Goal: Communication & Community: Answer question/provide support

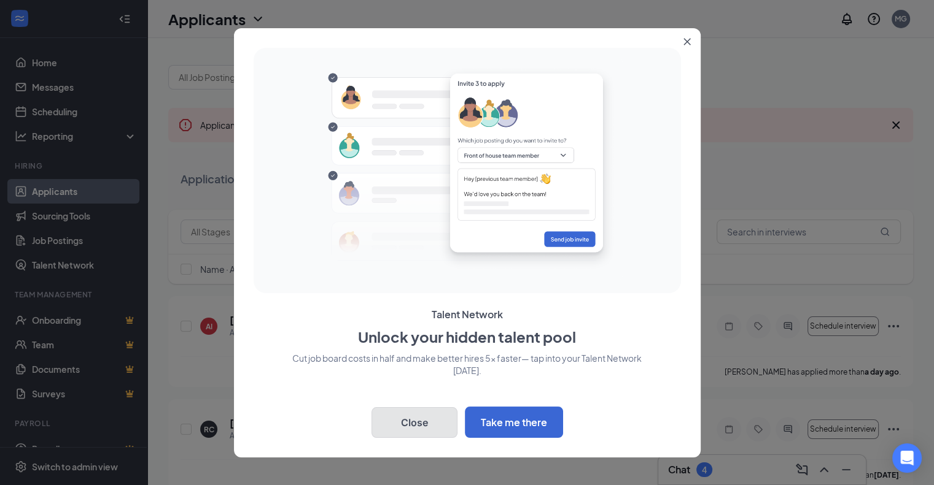
click at [417, 428] on button "Close" at bounding box center [414, 423] width 86 height 31
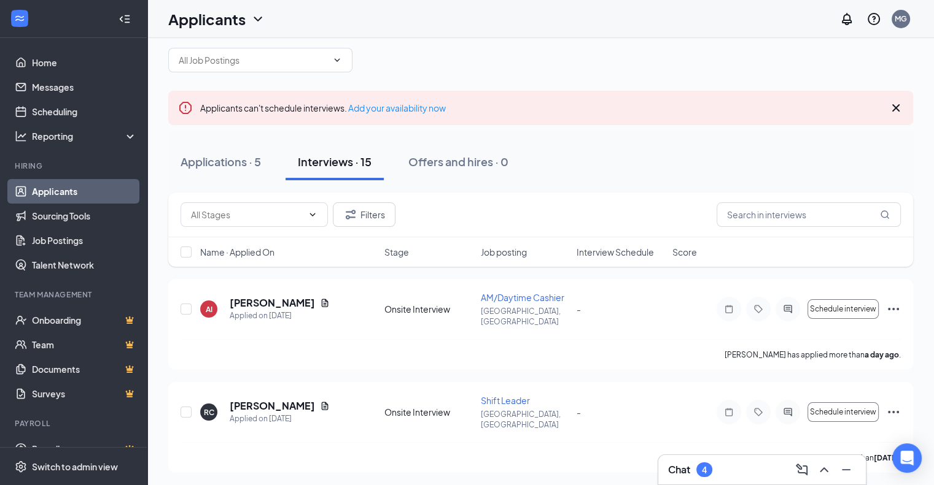
scroll to position [17, 0]
click at [704, 470] on div "4" at bounding box center [704, 470] width 5 height 10
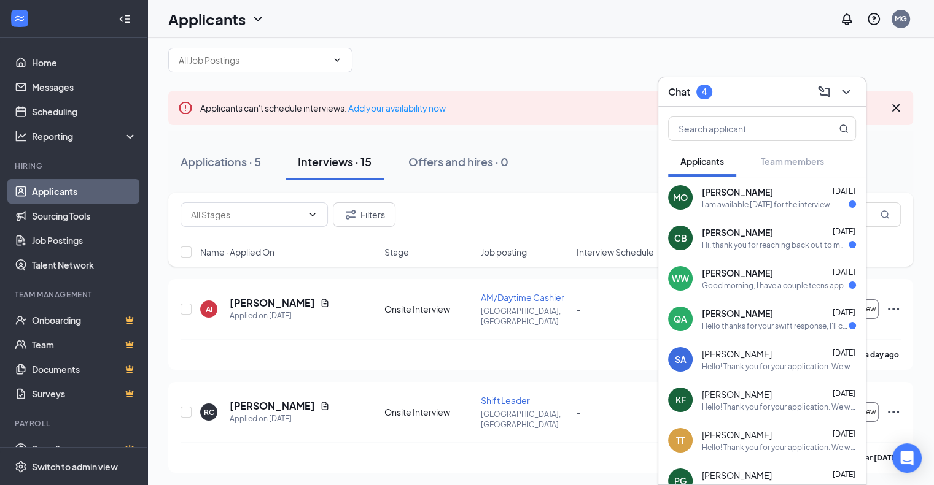
click at [764, 317] on span "[PERSON_NAME]" at bounding box center [737, 313] width 71 height 12
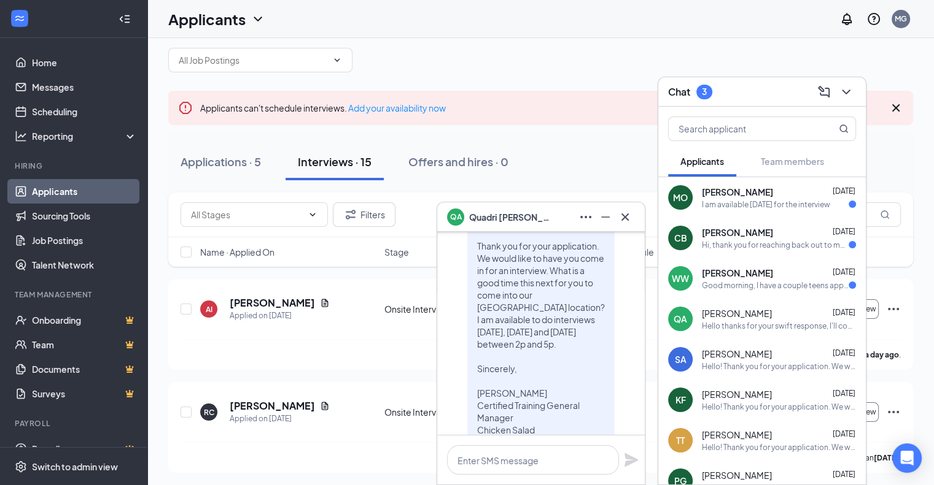
scroll to position [0, 0]
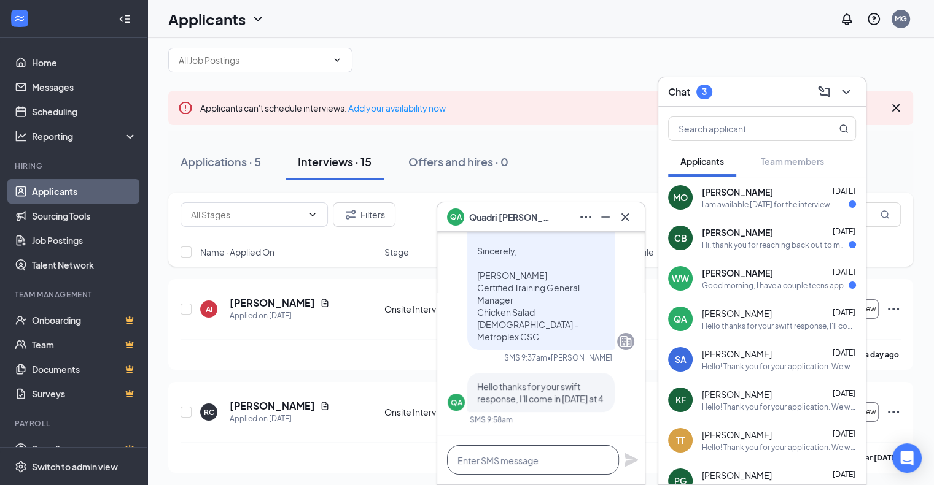
click at [532, 461] on textarea at bounding box center [533, 460] width 172 height 29
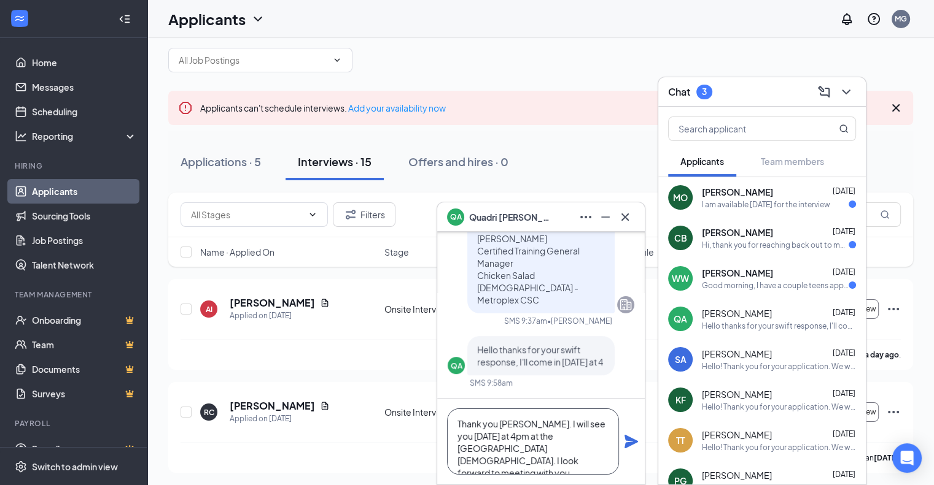
type textarea "Thank you [PERSON_NAME]. I will see you [DATE] at 4pm at the [GEOGRAPHIC_DATA][…"
click at [628, 439] on icon "Plane" at bounding box center [631, 442] width 14 height 14
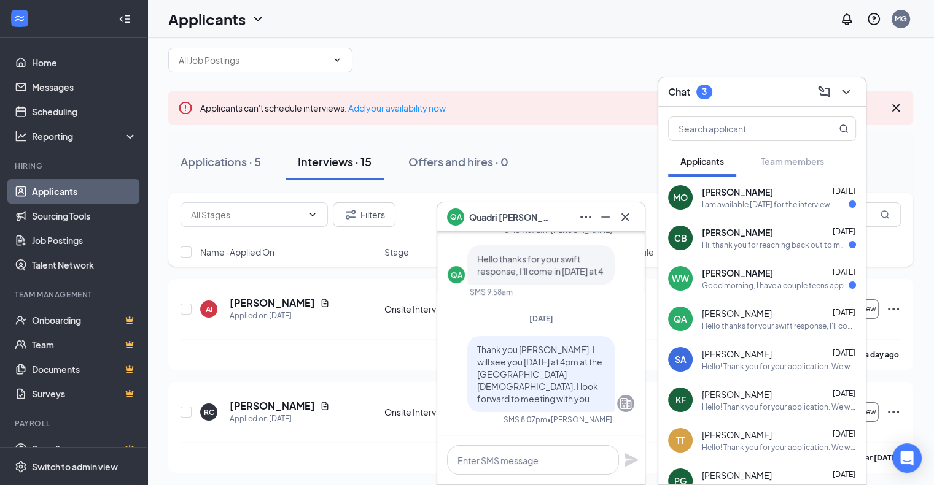
click at [745, 285] on div "Good morning, I have a couple teens applying for jobs can you tell me the name …" at bounding box center [775, 285] width 147 height 10
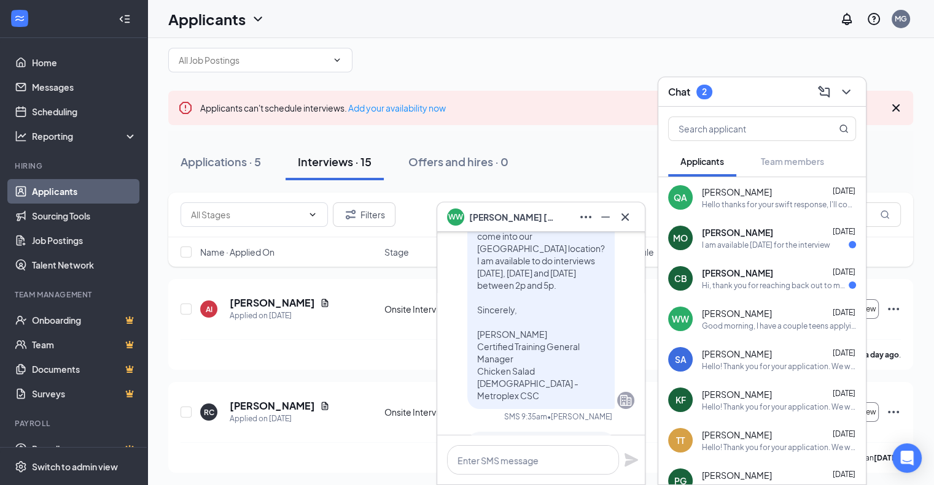
scroll to position [-90, 0]
click at [624, 215] on icon "Cross" at bounding box center [624, 216] width 7 height 7
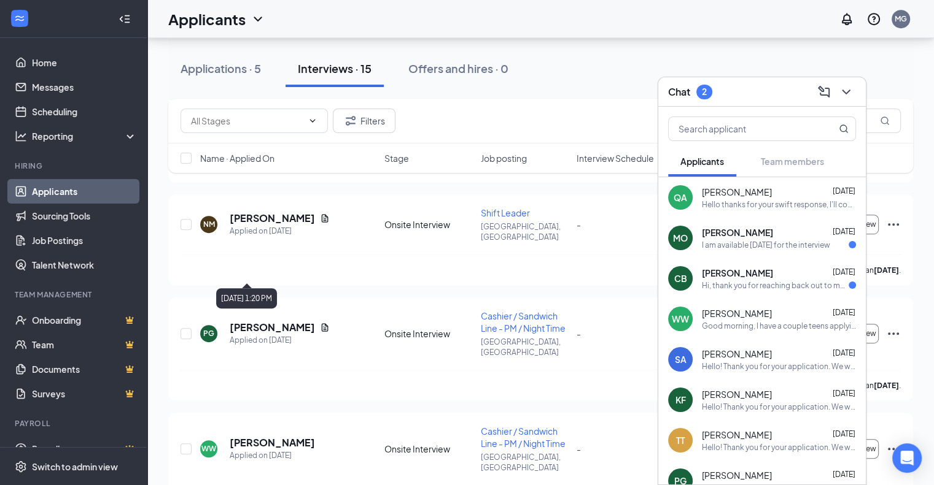
scroll to position [636, 0]
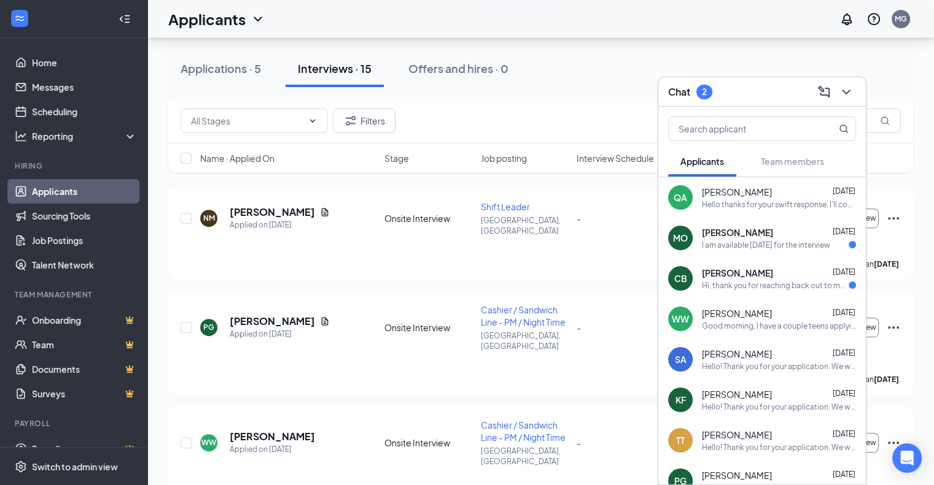
click at [749, 99] on div "Chat 2" at bounding box center [762, 91] width 188 height 19
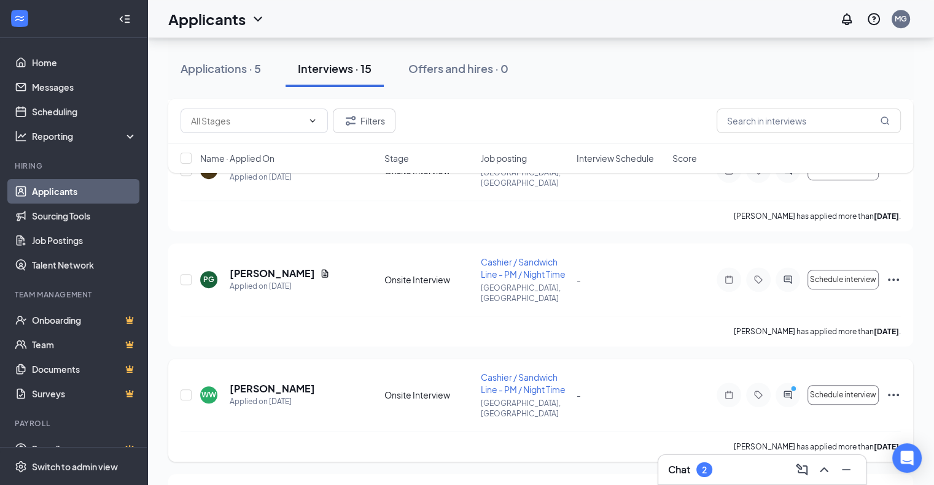
scroll to position [680, 0]
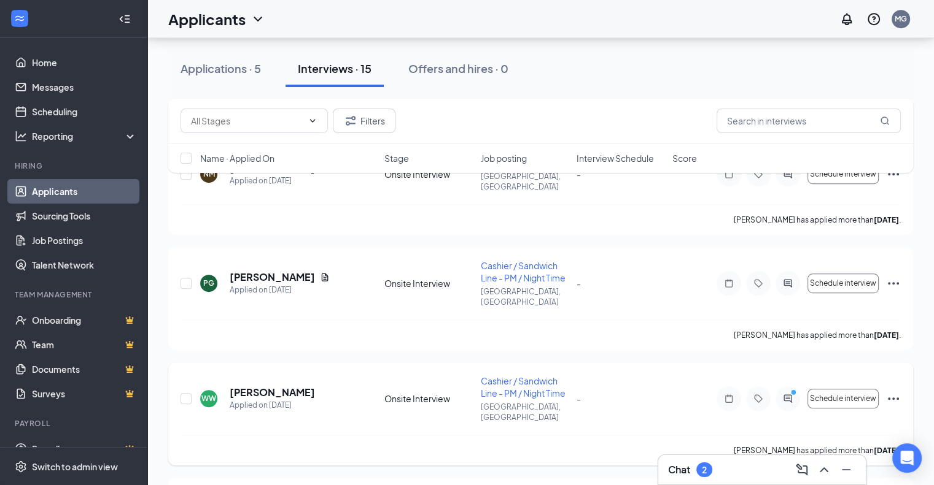
click at [895, 392] on icon "Ellipses" at bounding box center [893, 399] width 15 height 15
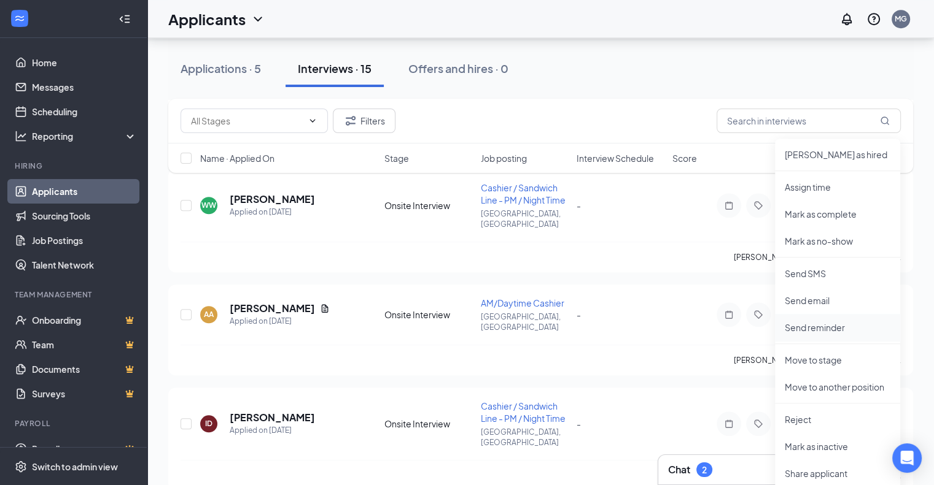
scroll to position [911, 0]
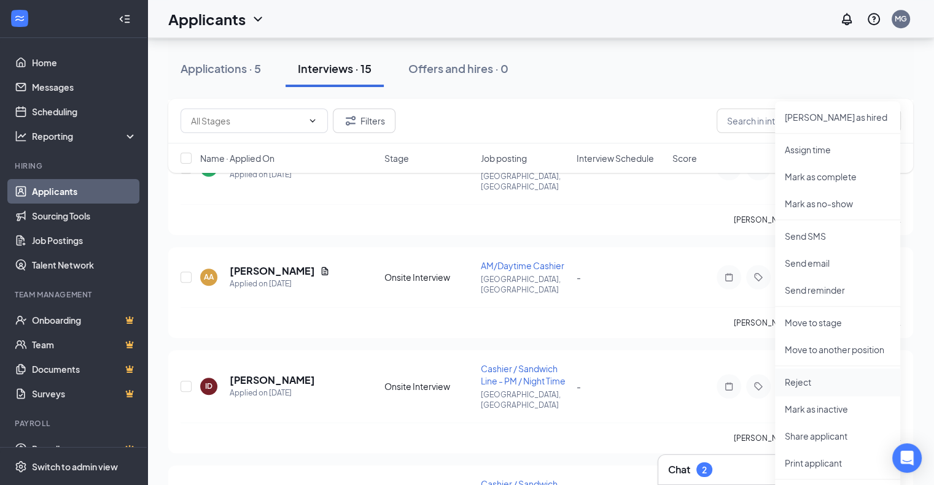
click at [808, 383] on p "Reject" at bounding box center [837, 382] width 106 height 12
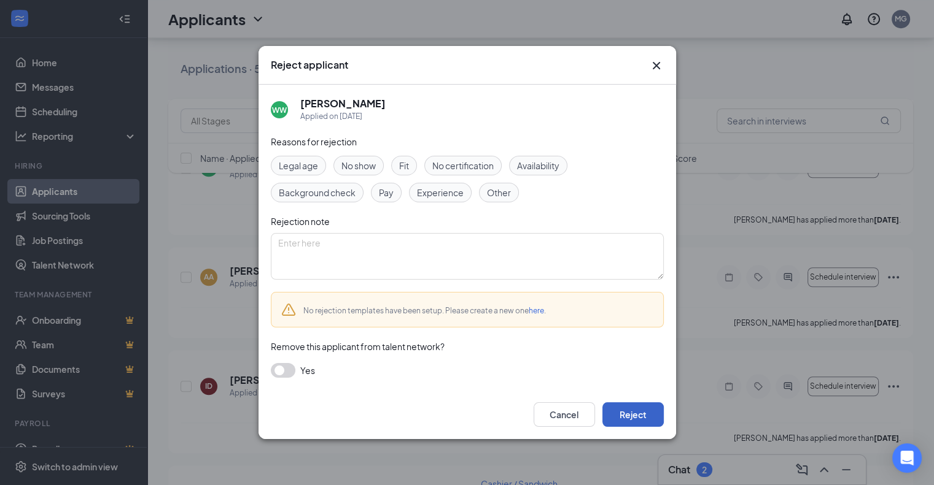
click at [640, 422] on button "Reject" at bounding box center [632, 415] width 61 height 25
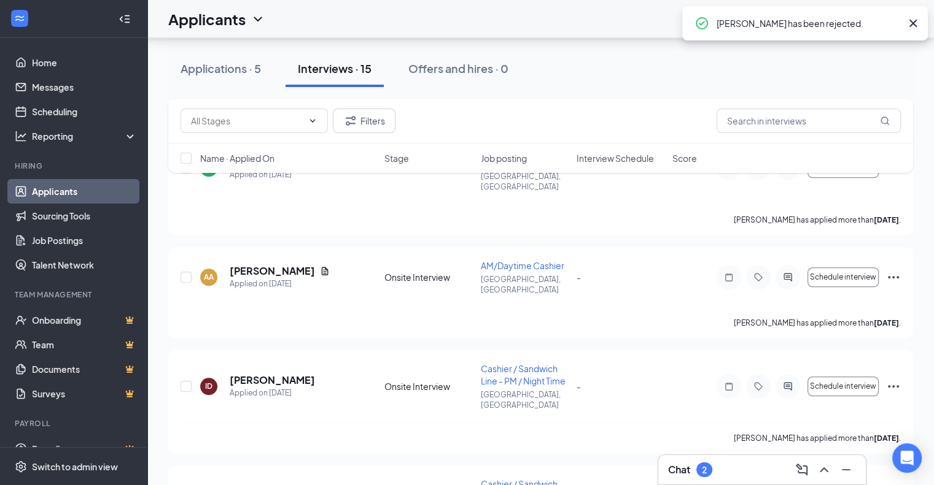
click at [719, 469] on div "Chat 2" at bounding box center [762, 470] width 188 height 20
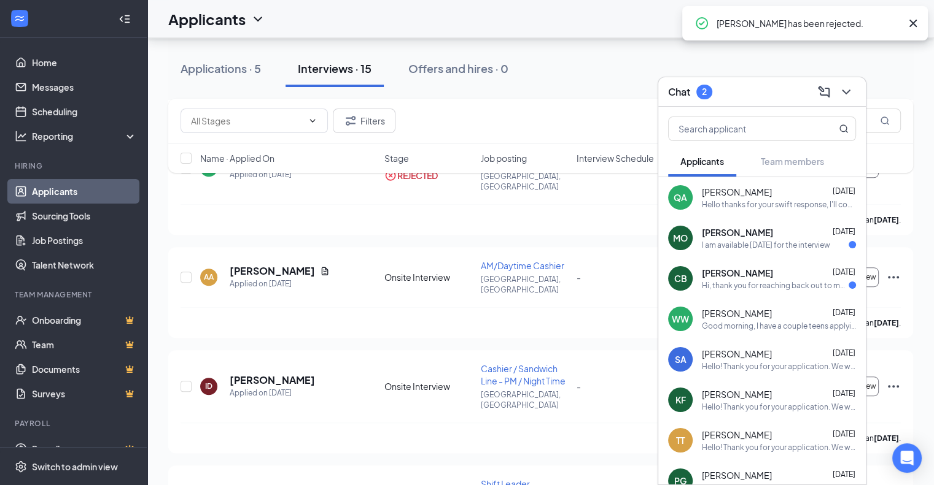
click at [760, 291] on div "CB [PERSON_NAME] [DATE] Hi, thank you for reaching back out to me about this ro…" at bounding box center [761, 278] width 207 height 41
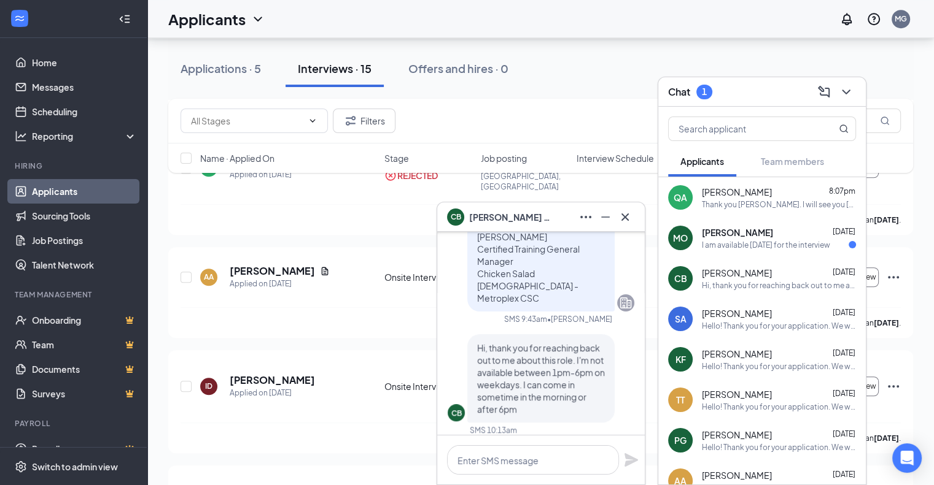
scroll to position [0, 0]
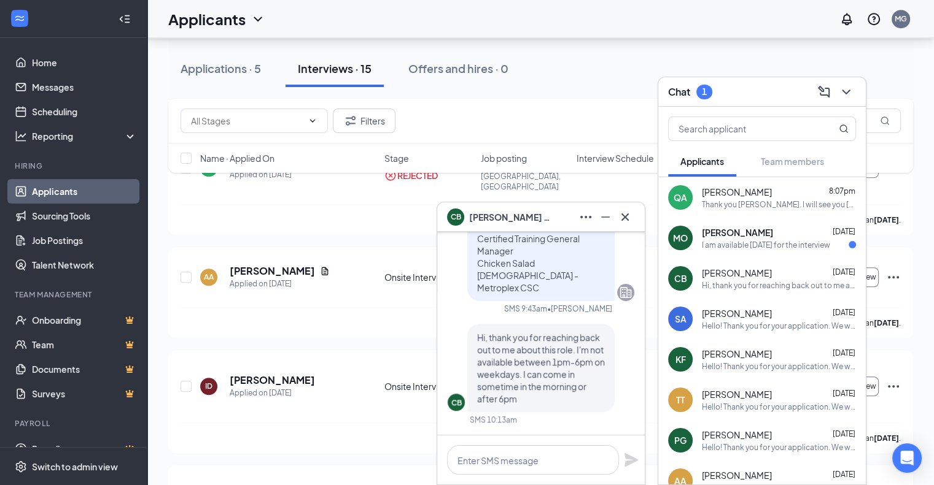
click at [635, 212] on div "CB [PERSON_NAME]" at bounding box center [540, 217] width 207 height 29
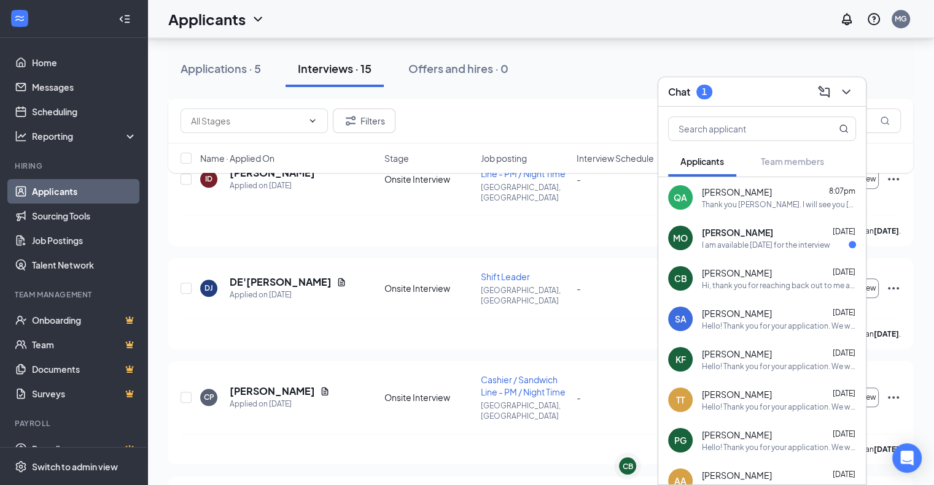
scroll to position [1123, 0]
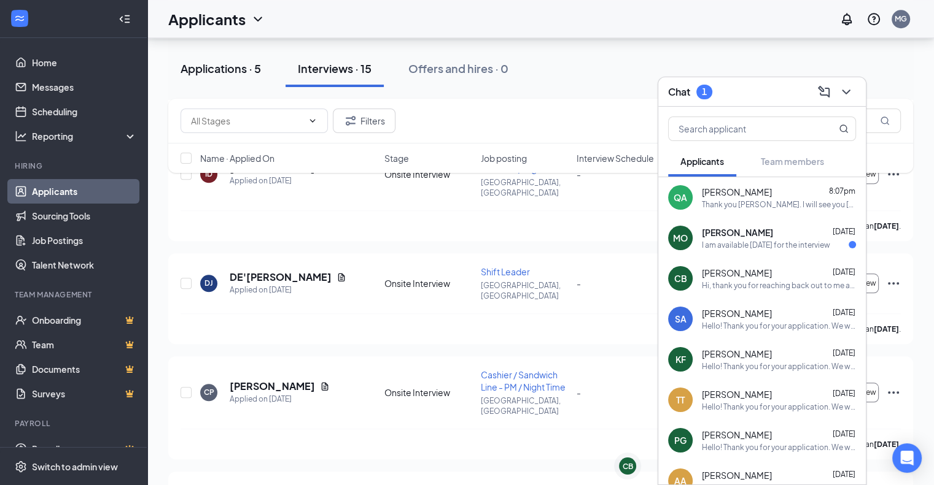
click at [237, 71] on div "Applications · 5" at bounding box center [220, 68] width 80 height 15
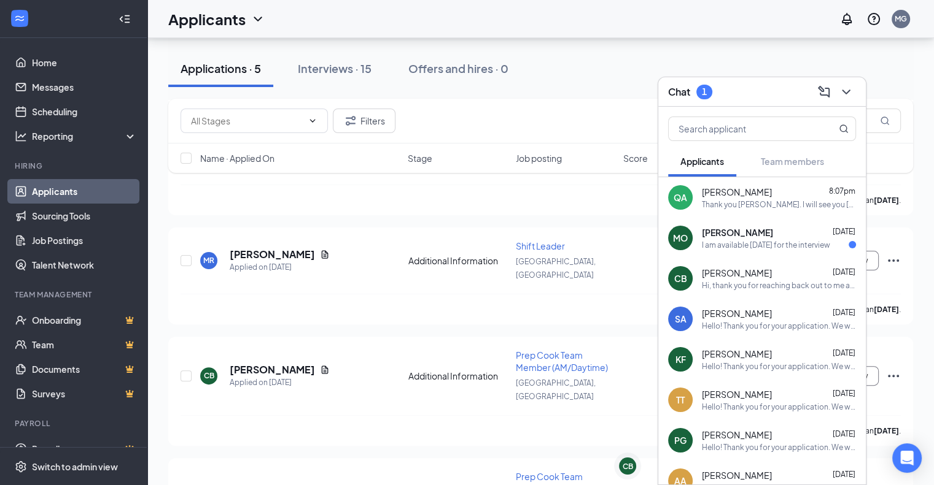
scroll to position [292, 0]
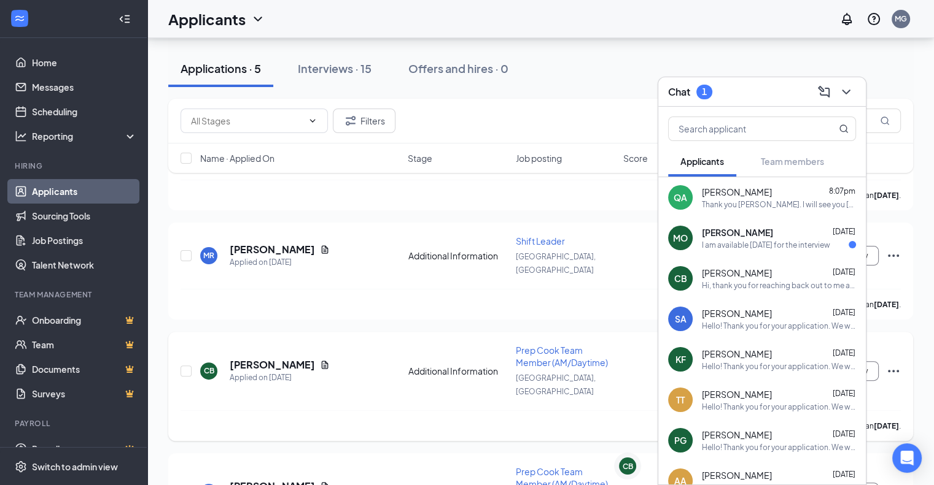
click at [892, 364] on icon "Ellipses" at bounding box center [893, 371] width 15 height 15
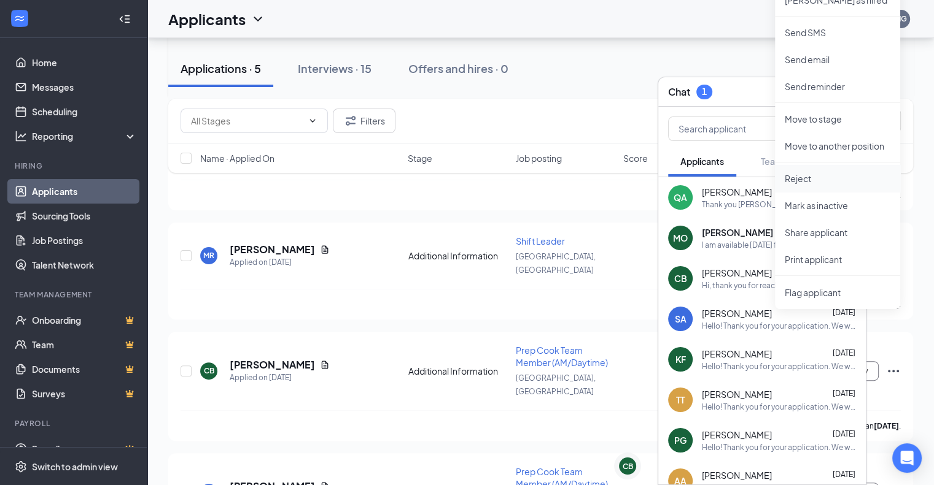
click at [826, 165] on li "Reject" at bounding box center [837, 178] width 125 height 27
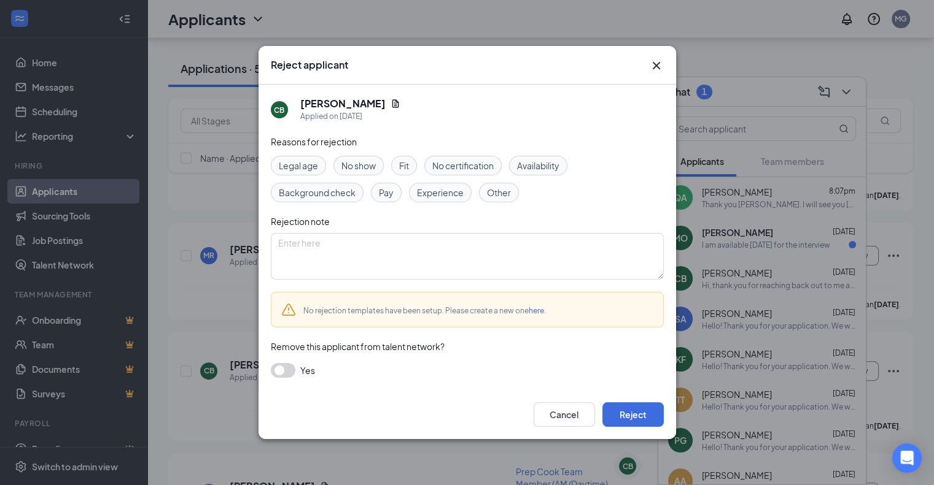
click at [539, 166] on span "Availability" at bounding box center [538, 166] width 42 height 14
click at [635, 422] on button "Reject" at bounding box center [632, 415] width 61 height 25
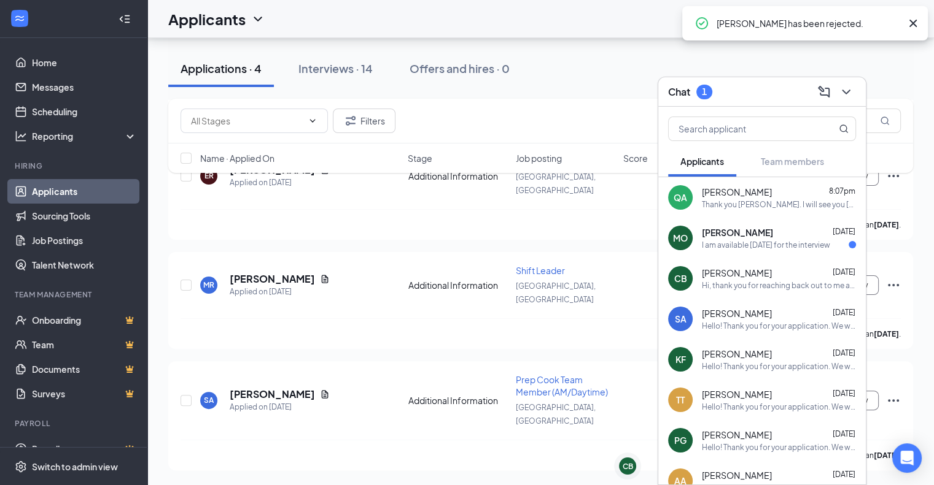
scroll to position [203, 0]
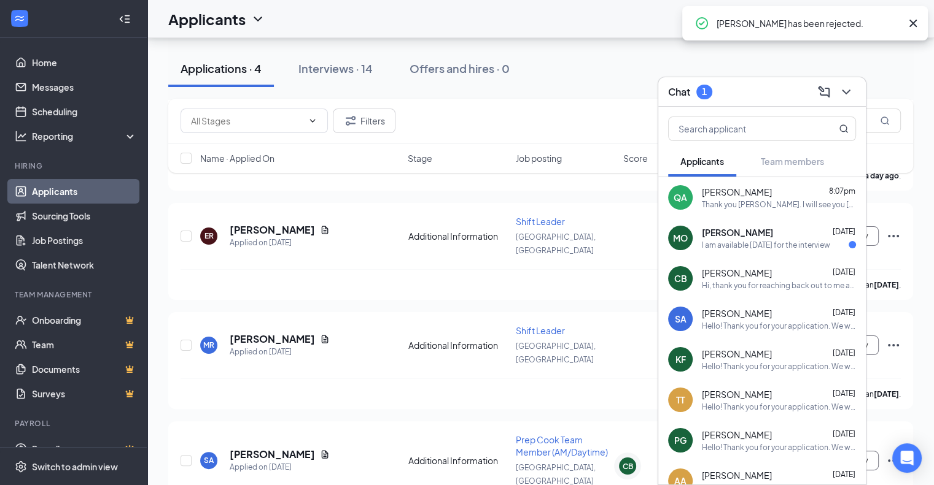
click at [751, 253] on div "[PERSON_NAME] [DATE] I am available [DATE] for the interview" at bounding box center [761, 238] width 207 height 41
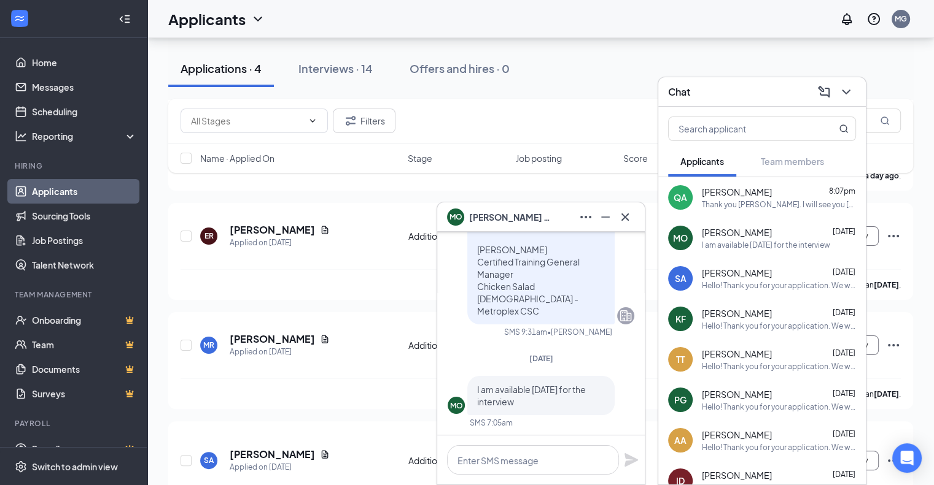
scroll to position [0, 0]
click at [517, 463] on textarea at bounding box center [533, 460] width 172 height 29
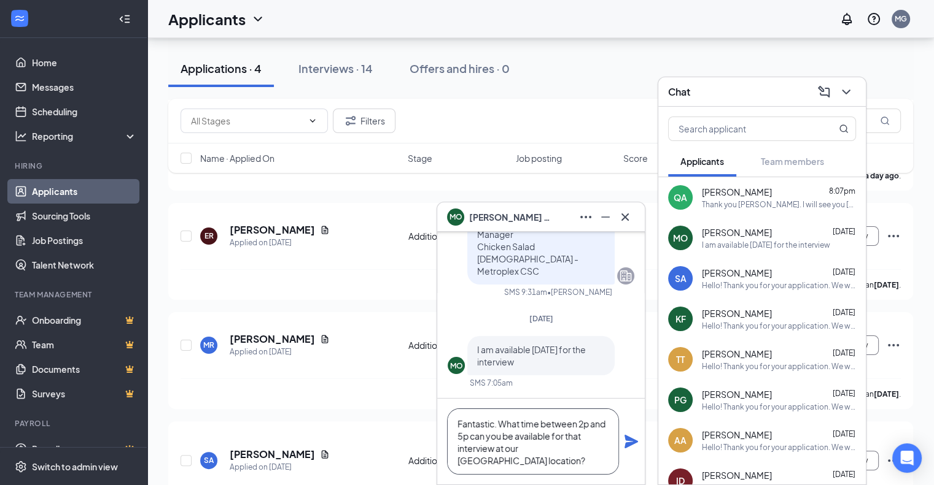
type textarea "Fantastic. What time between 2p and 5p can you be available for that interview …"
click at [635, 440] on icon "Plane" at bounding box center [631, 442] width 15 height 15
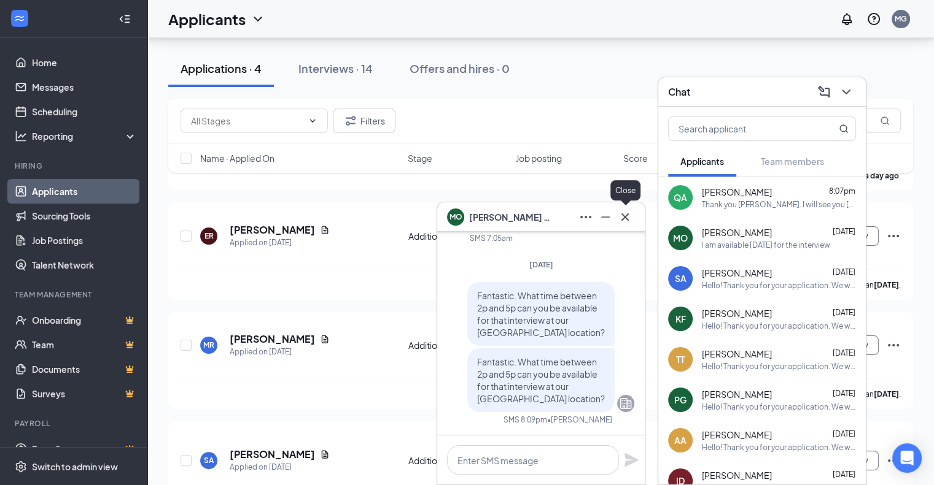
click at [626, 222] on icon "Cross" at bounding box center [624, 217] width 15 height 15
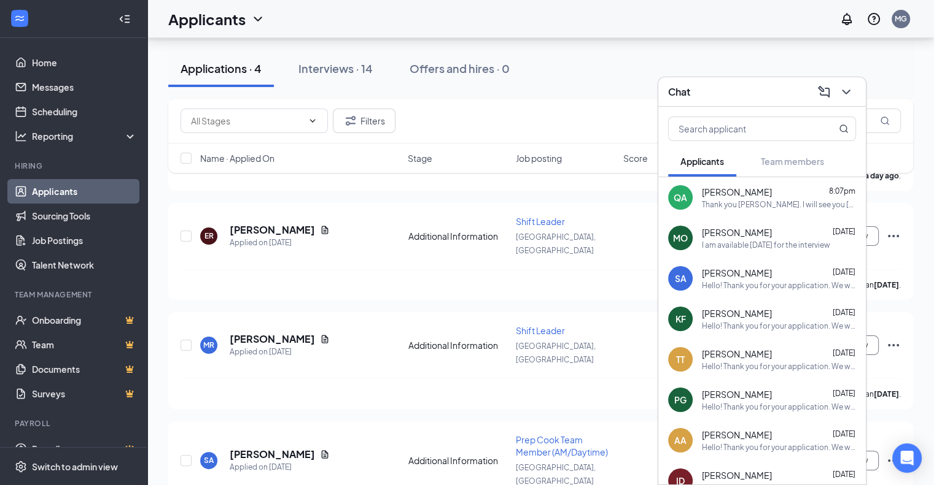
click at [733, 93] on div "Chat" at bounding box center [762, 91] width 188 height 19
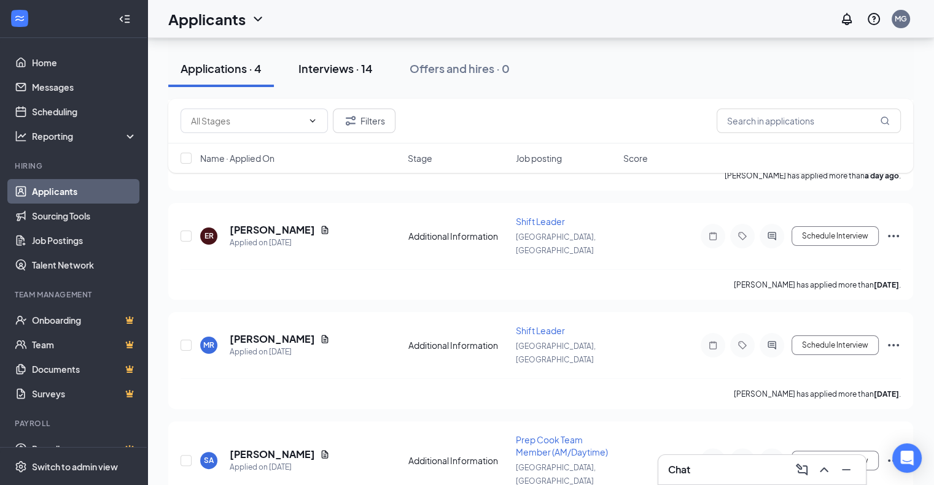
click at [352, 66] on div "Interviews · 14" at bounding box center [335, 68] width 74 height 15
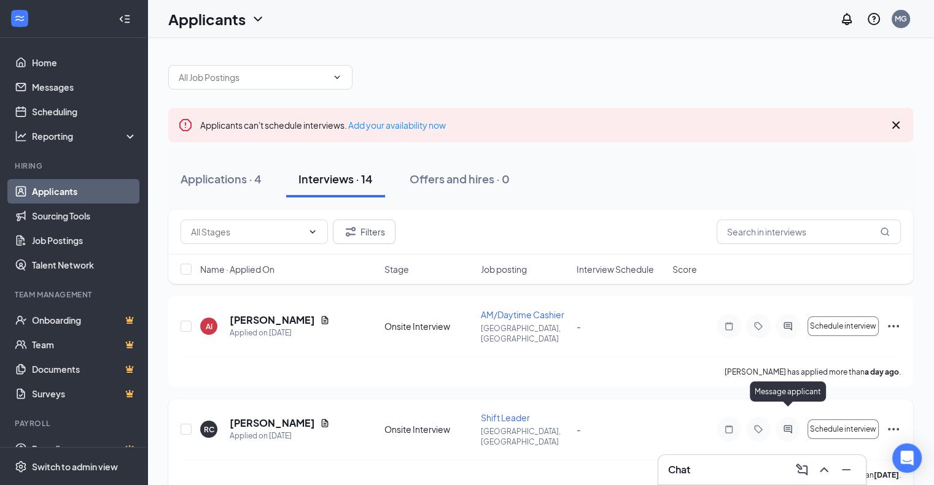
click at [786, 425] on icon "ActiveChat" at bounding box center [787, 430] width 15 height 10
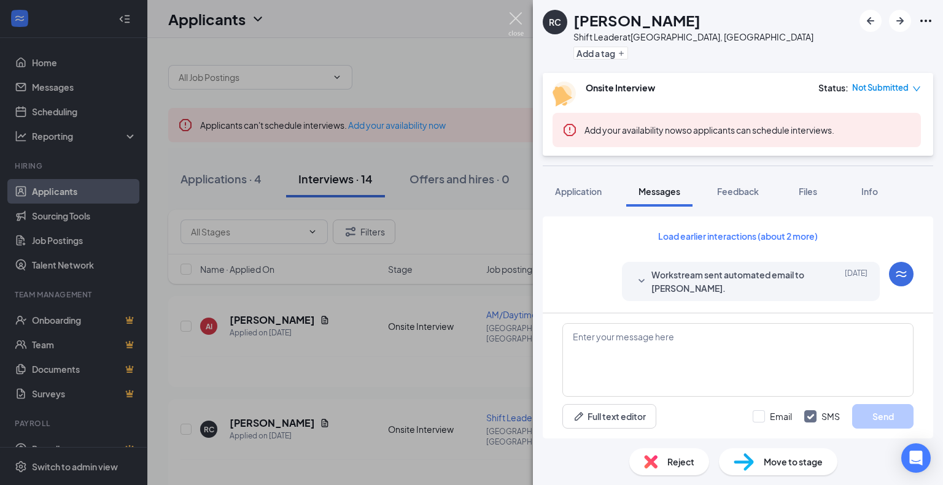
click at [517, 21] on img at bounding box center [515, 24] width 15 height 24
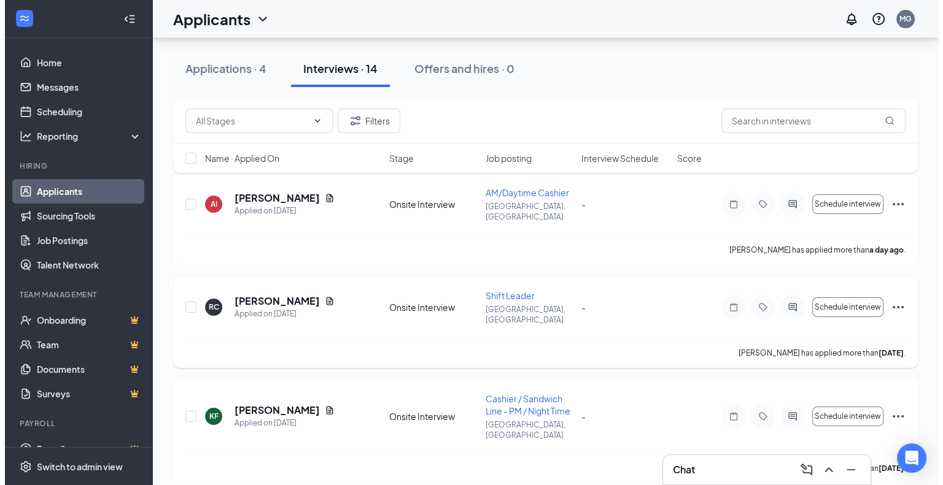
scroll to position [123, 0]
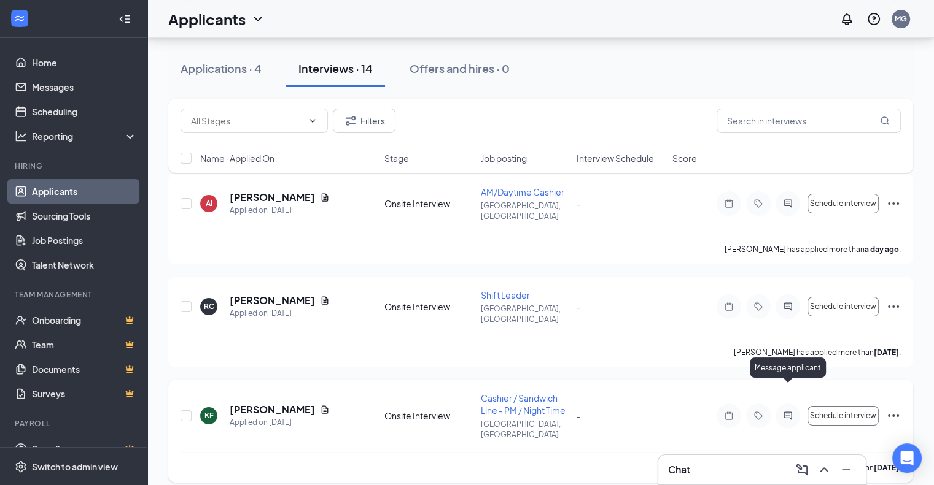
click at [787, 411] on icon "ActiveChat" at bounding box center [787, 416] width 15 height 10
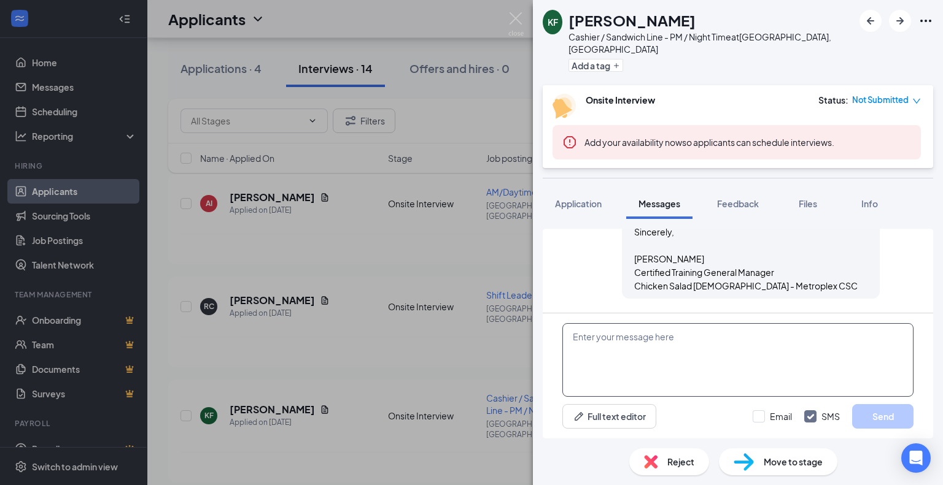
scroll to position [628, 0]
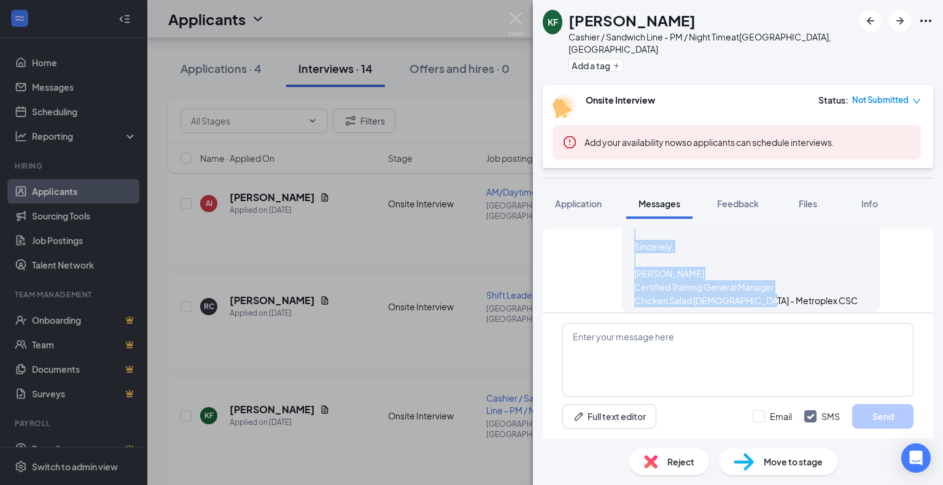
drag, startPoint x: 779, startPoint y: 290, endPoint x: 631, endPoint y: 236, distance: 157.5
click at [634, 236] on div "Hello! Thank you for your application. We would like to have you come in for an…" at bounding box center [750, 220] width 233 height 176
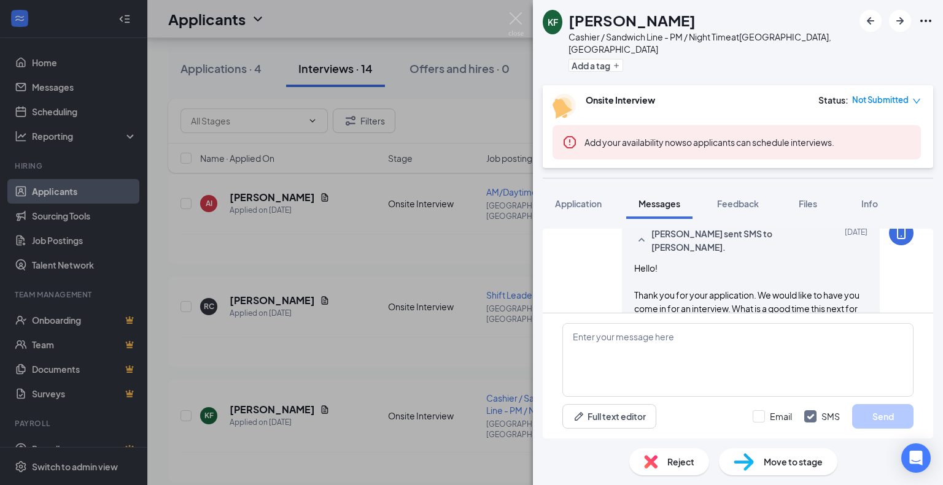
scroll to position [489, 0]
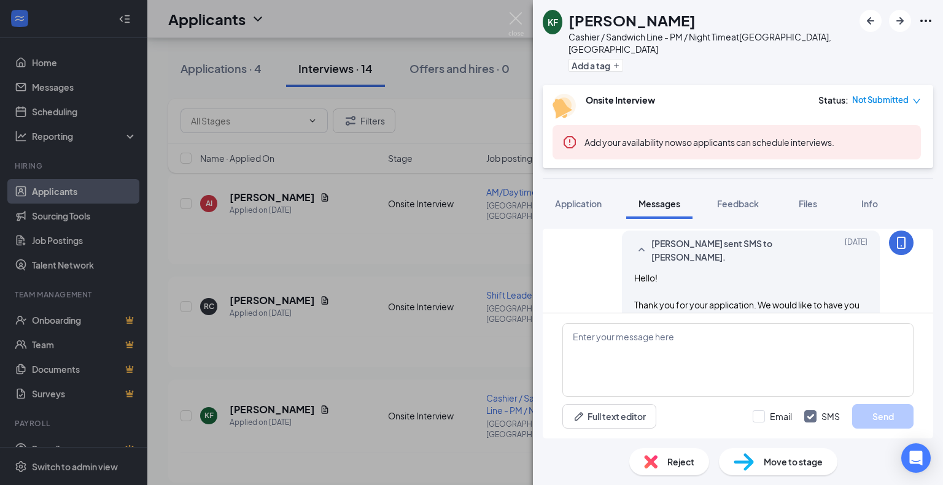
click at [665, 289] on span "Hello! Thank you for your application. We would like to have you come in for an…" at bounding box center [748, 359] width 228 height 173
click at [622, 266] on div "[PERSON_NAME] sent SMS to [PERSON_NAME]. [DATE] Hello! Thank you for your appli…" at bounding box center [751, 342] width 258 height 222
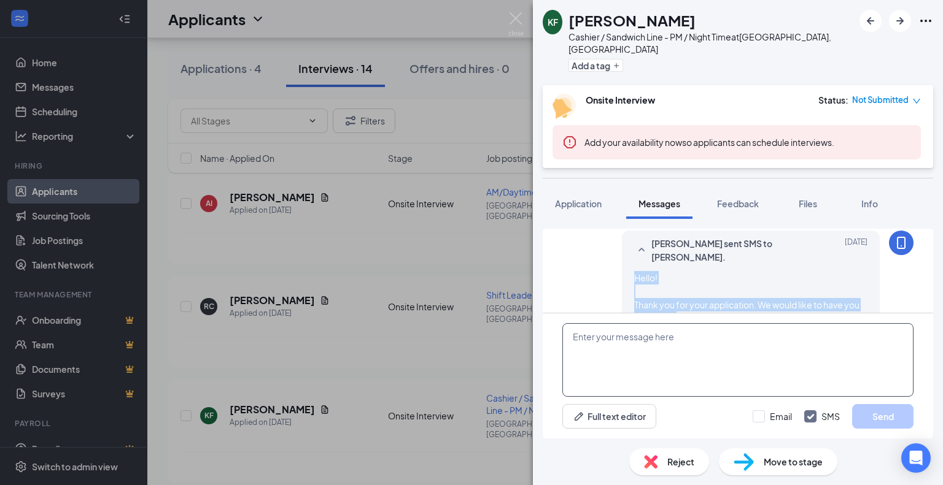
scroll to position [628, 0]
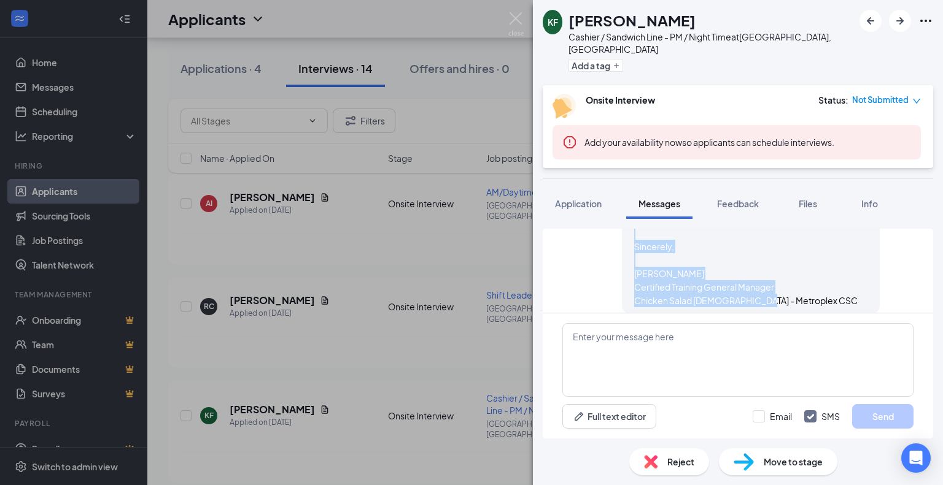
drag, startPoint x: 624, startPoint y: 266, endPoint x: 775, endPoint y: 290, distance: 152.8
click at [775, 290] on span "Hello! Thank you for your application. We would like to have you come in for an…" at bounding box center [748, 219] width 228 height 173
copy span "Hello! Thank you for your application. We would like to have you come in for an…"
click at [462, 229] on div "KF [PERSON_NAME] Cashier / Sandwich Line - PM / Night Time at [GEOGRAPHIC_DATA]…" at bounding box center [471, 242] width 943 height 485
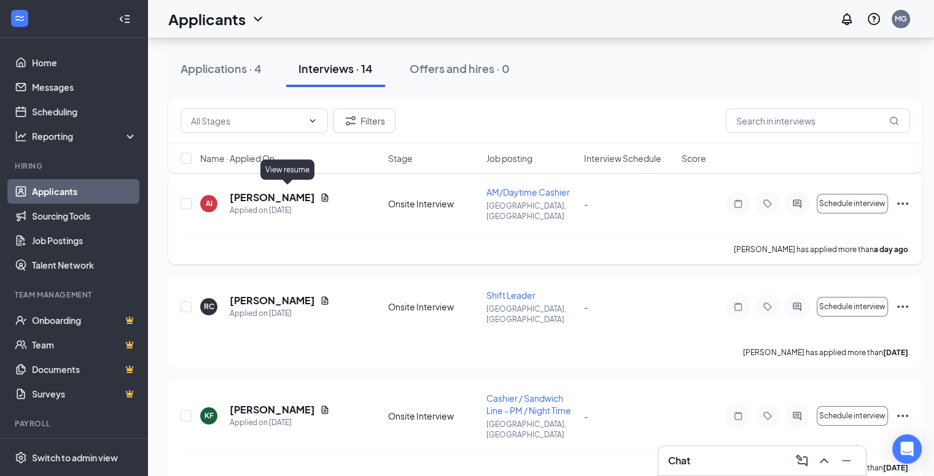
click at [320, 193] on icon "Document" at bounding box center [325, 198] width 10 height 10
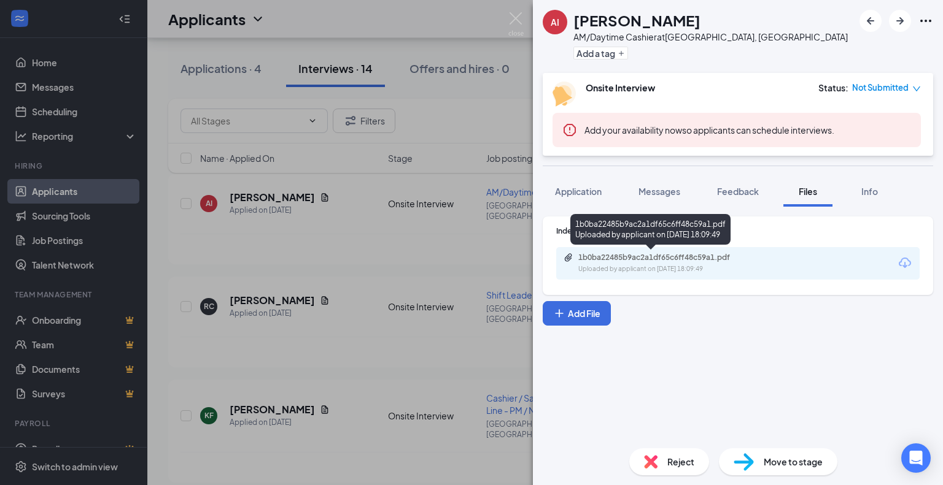
click at [647, 268] on div "Uploaded by applicant on [DATE] 18:09:49" at bounding box center [670, 270] width 184 height 10
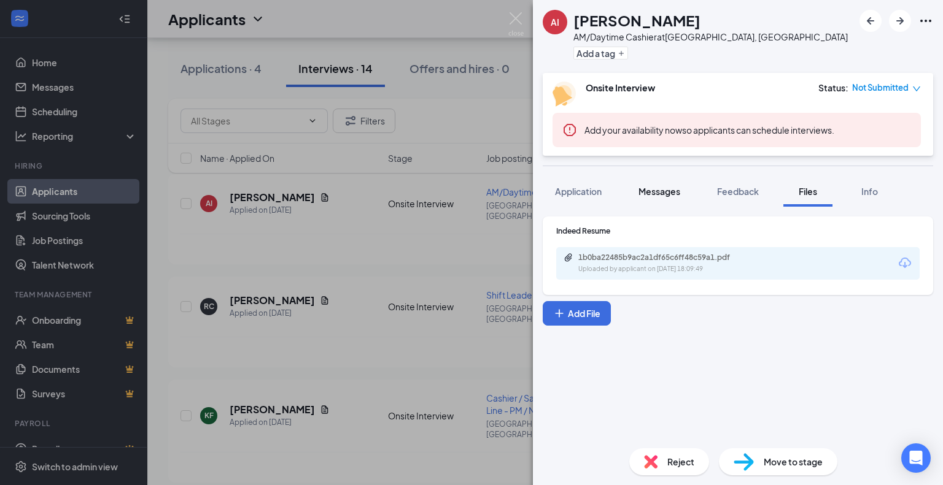
click at [663, 186] on span "Messages" at bounding box center [659, 191] width 42 height 11
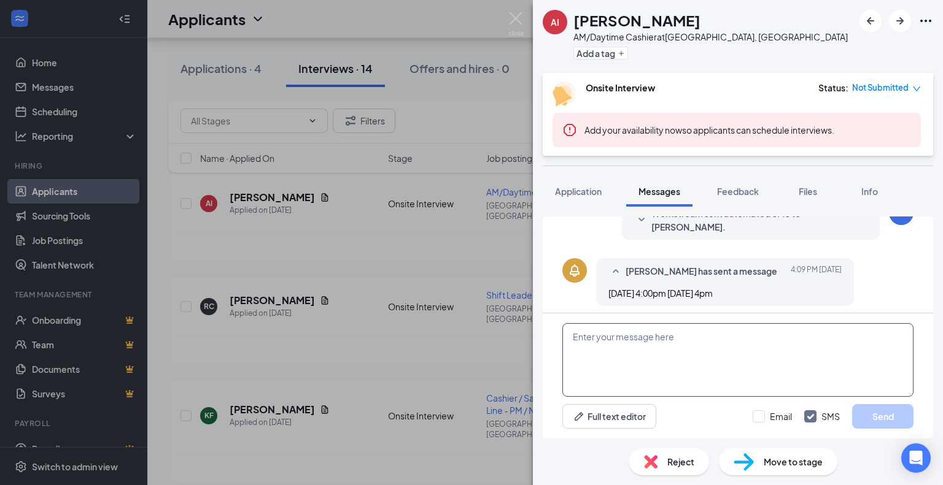
scroll to position [214, 0]
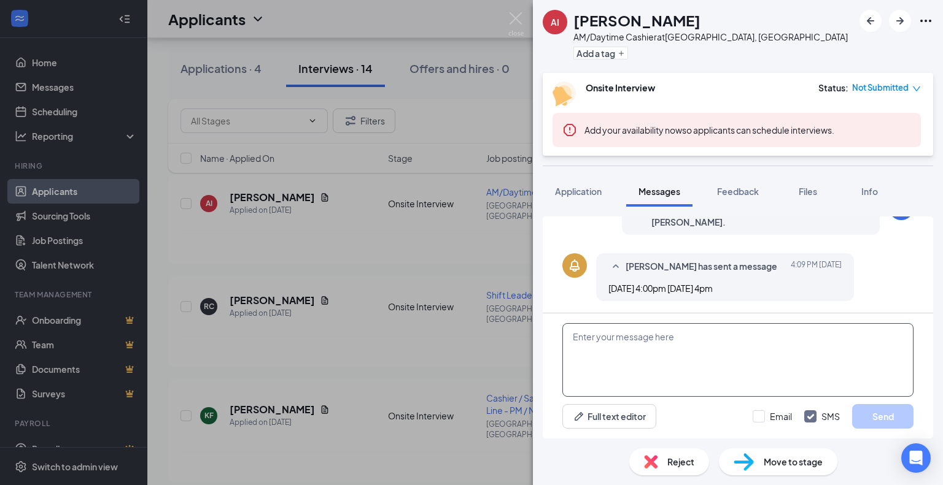
click at [653, 336] on textarea at bounding box center [737, 360] width 351 height 74
click at [655, 351] on textarea at bounding box center [737, 360] width 351 height 74
paste textarea "Hello! Thank you for your application. We would like to have you come in for an…"
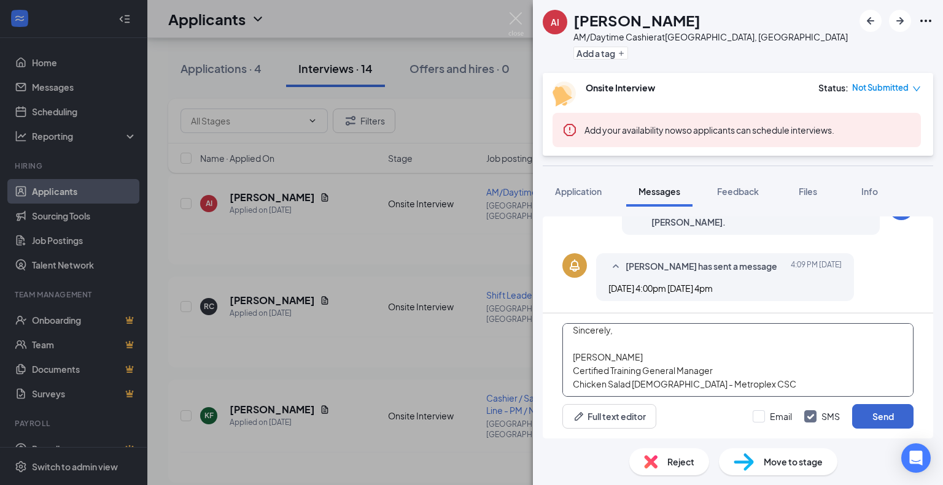
type textarea "Hello! Thank you for your application. We would like to have you come in for an…"
click at [876, 420] on button "Send" at bounding box center [882, 416] width 61 height 25
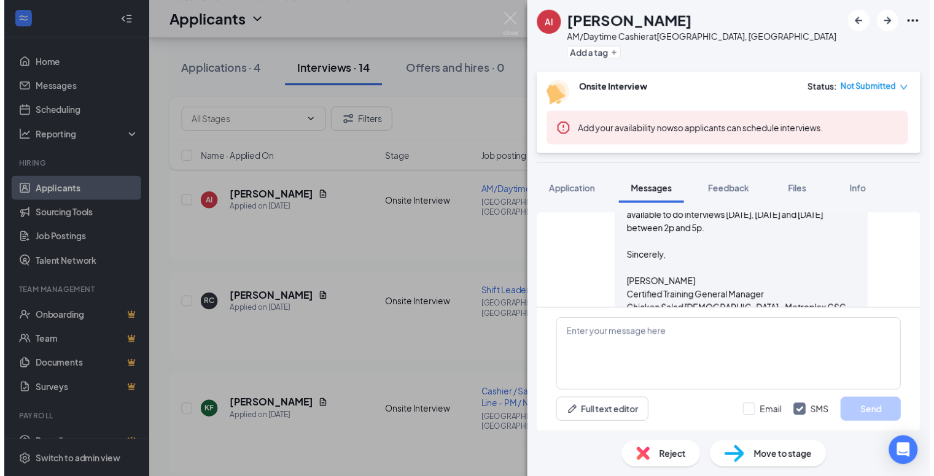
scroll to position [442, 0]
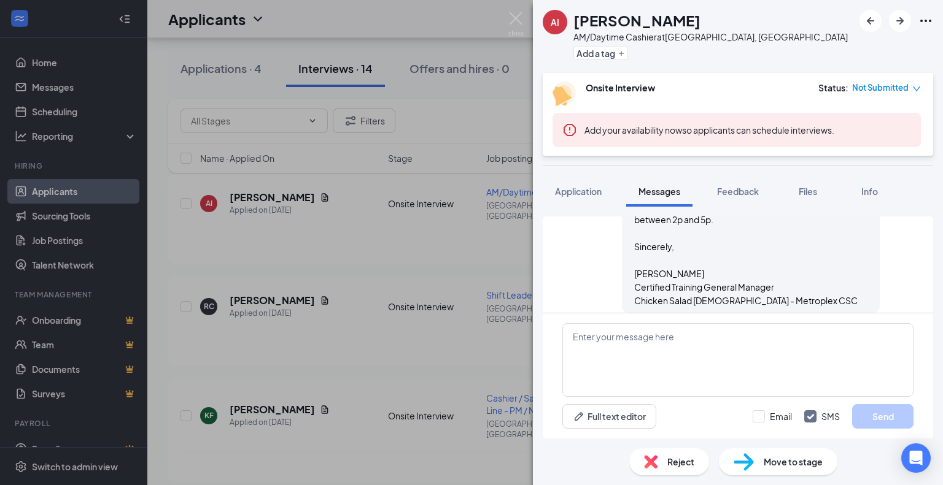
click at [513, 370] on div "AI [PERSON_NAME] AM/Daytime Cashier at [GEOGRAPHIC_DATA], [GEOGRAPHIC_DATA] Add…" at bounding box center [471, 242] width 943 height 485
